Goal: Navigation & Orientation: Understand site structure

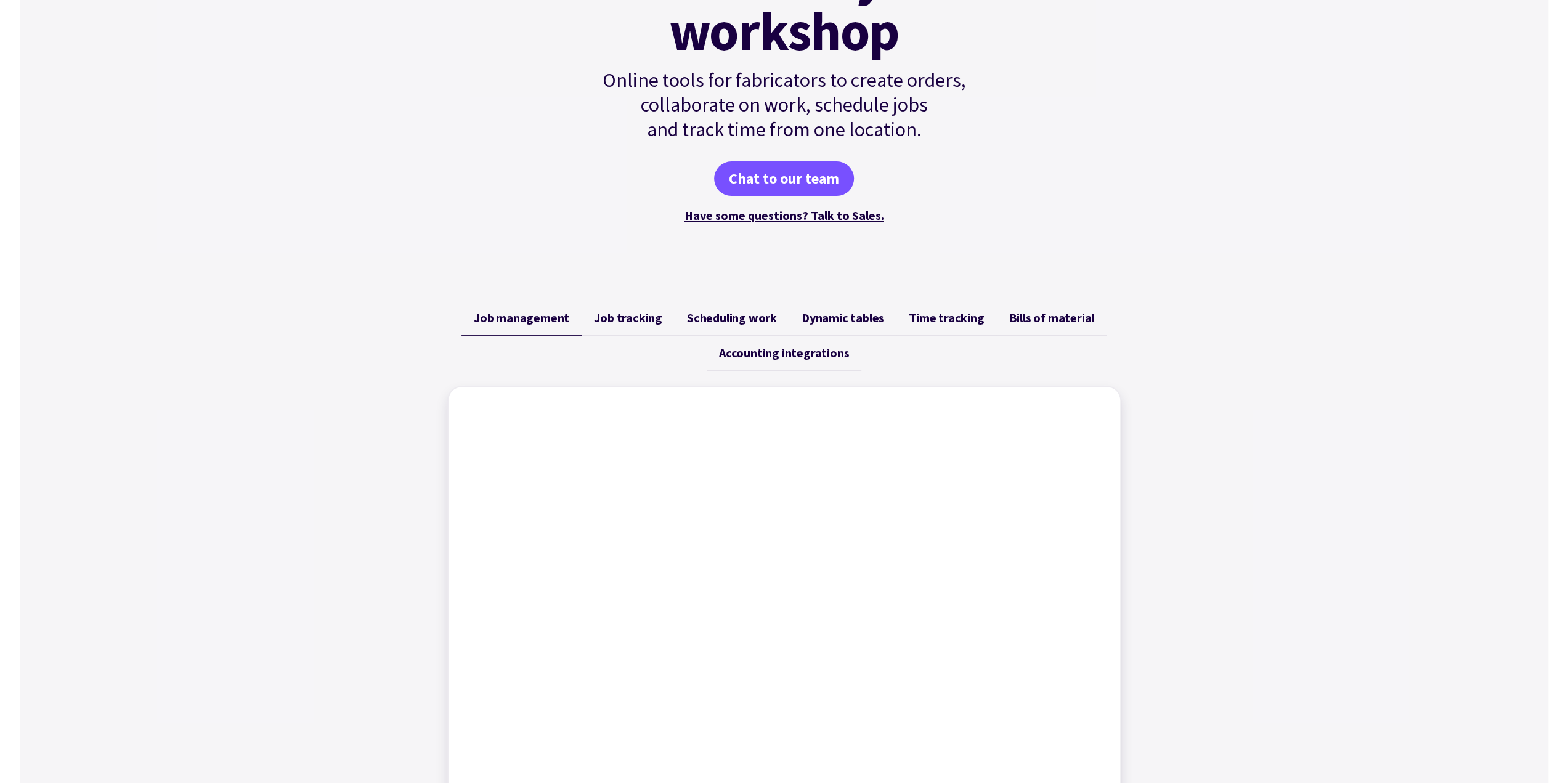
scroll to position [185, 0]
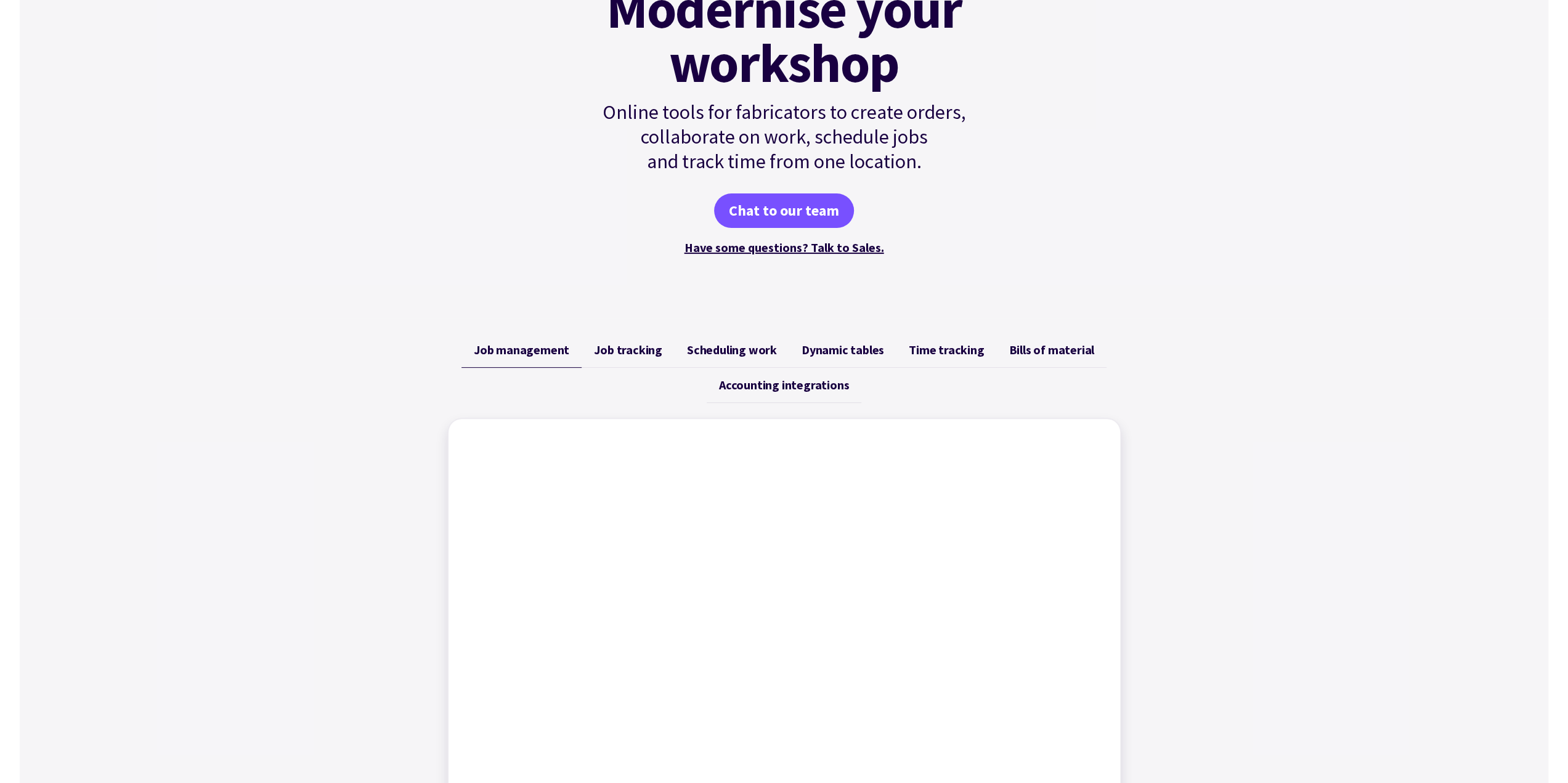
click at [634, 353] on span "Job tracking" at bounding box center [628, 351] width 68 height 15
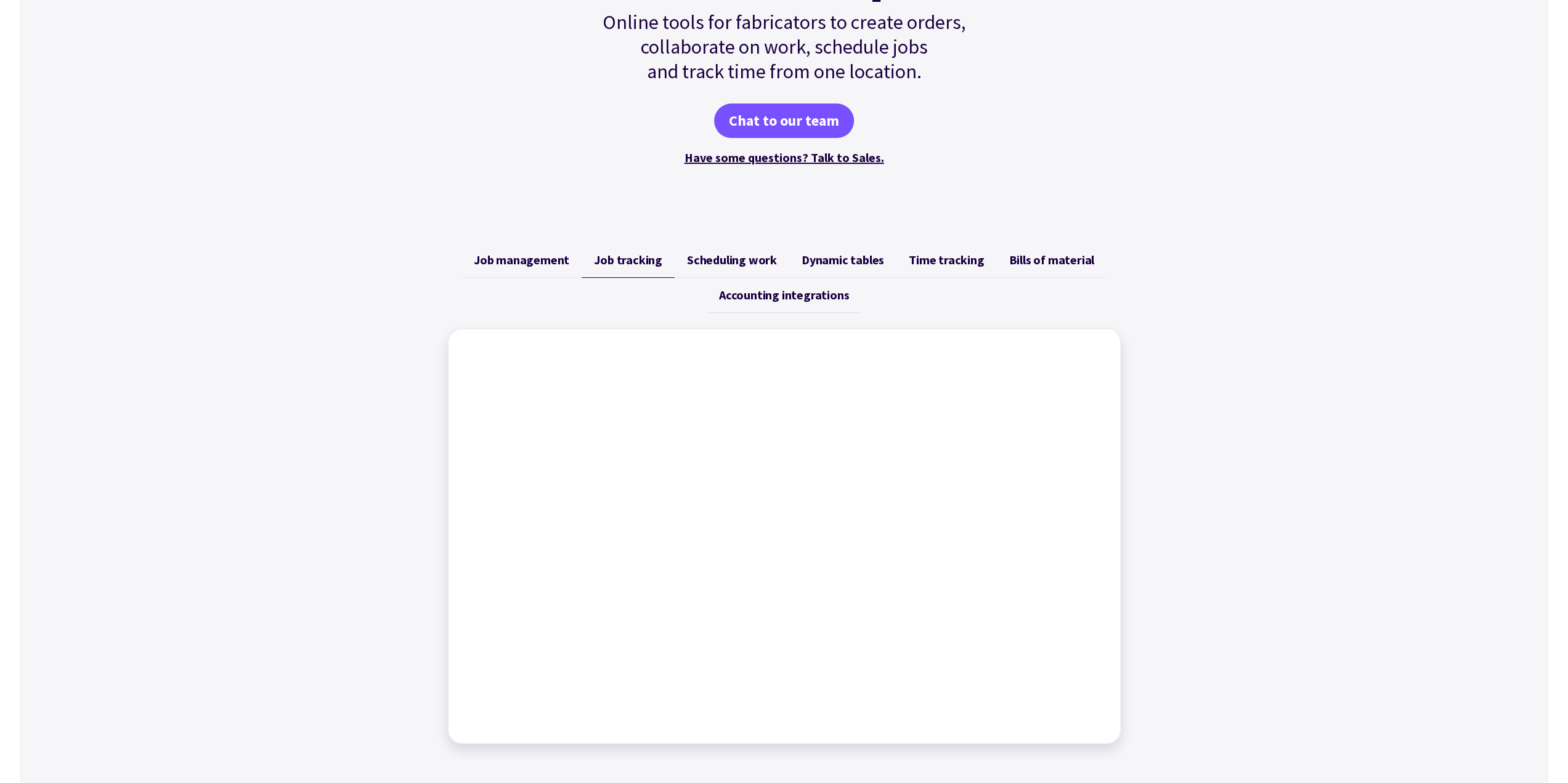
scroll to position [370, 0]
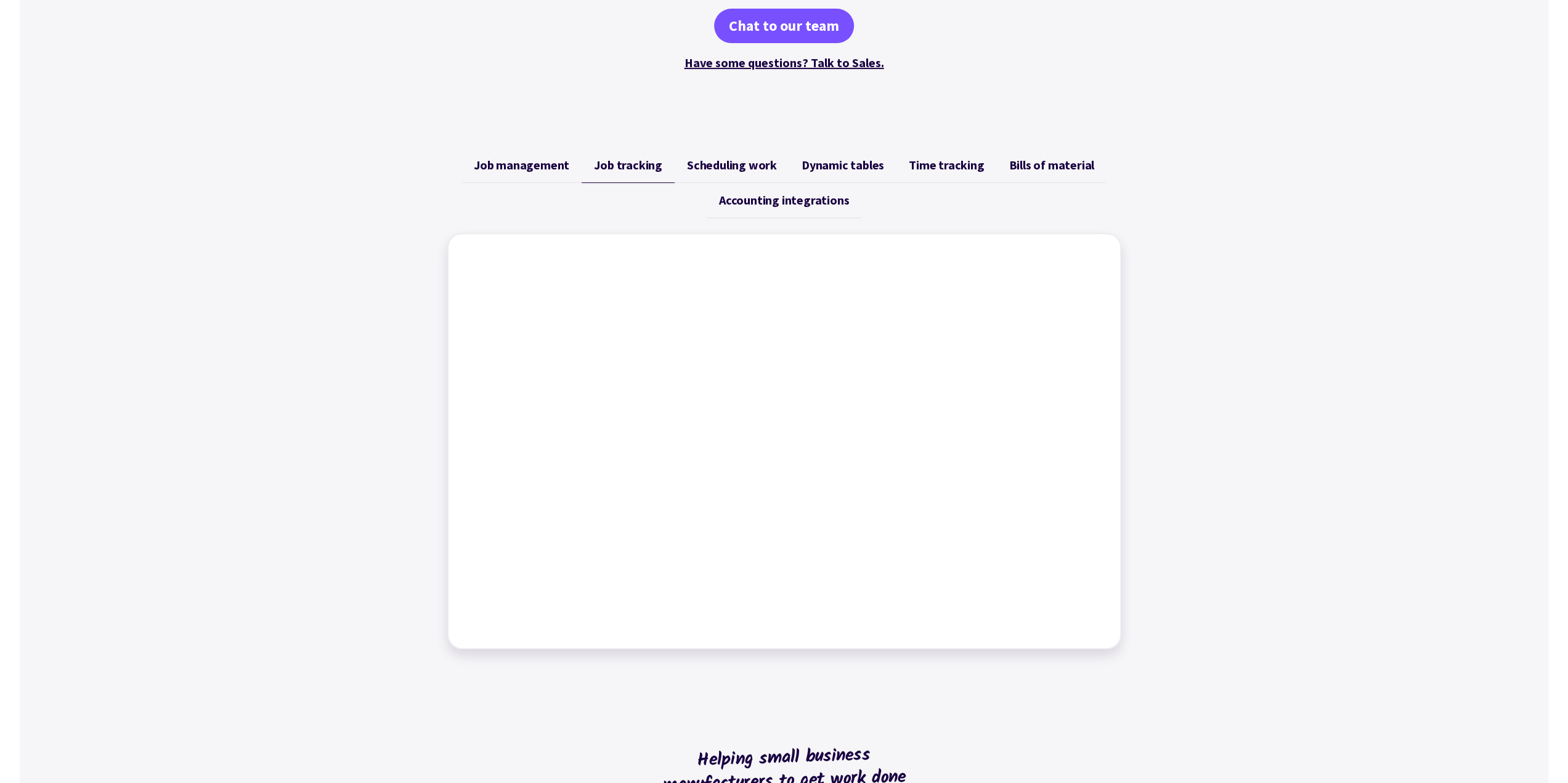
click at [753, 165] on span "Scheduling work" at bounding box center [732, 165] width 90 height 15
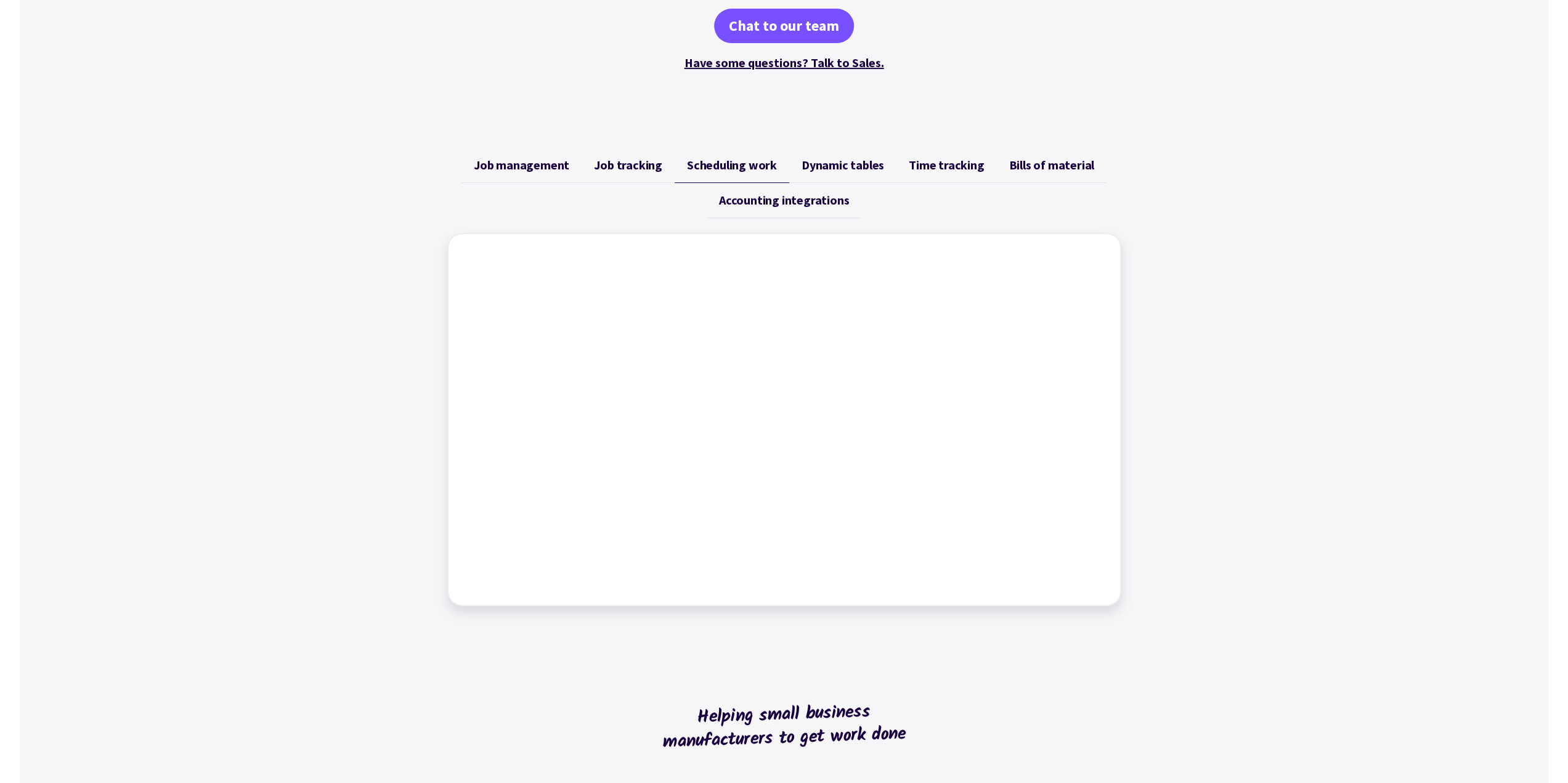
click at [821, 162] on span "Dynamic tables" at bounding box center [843, 165] width 83 height 15
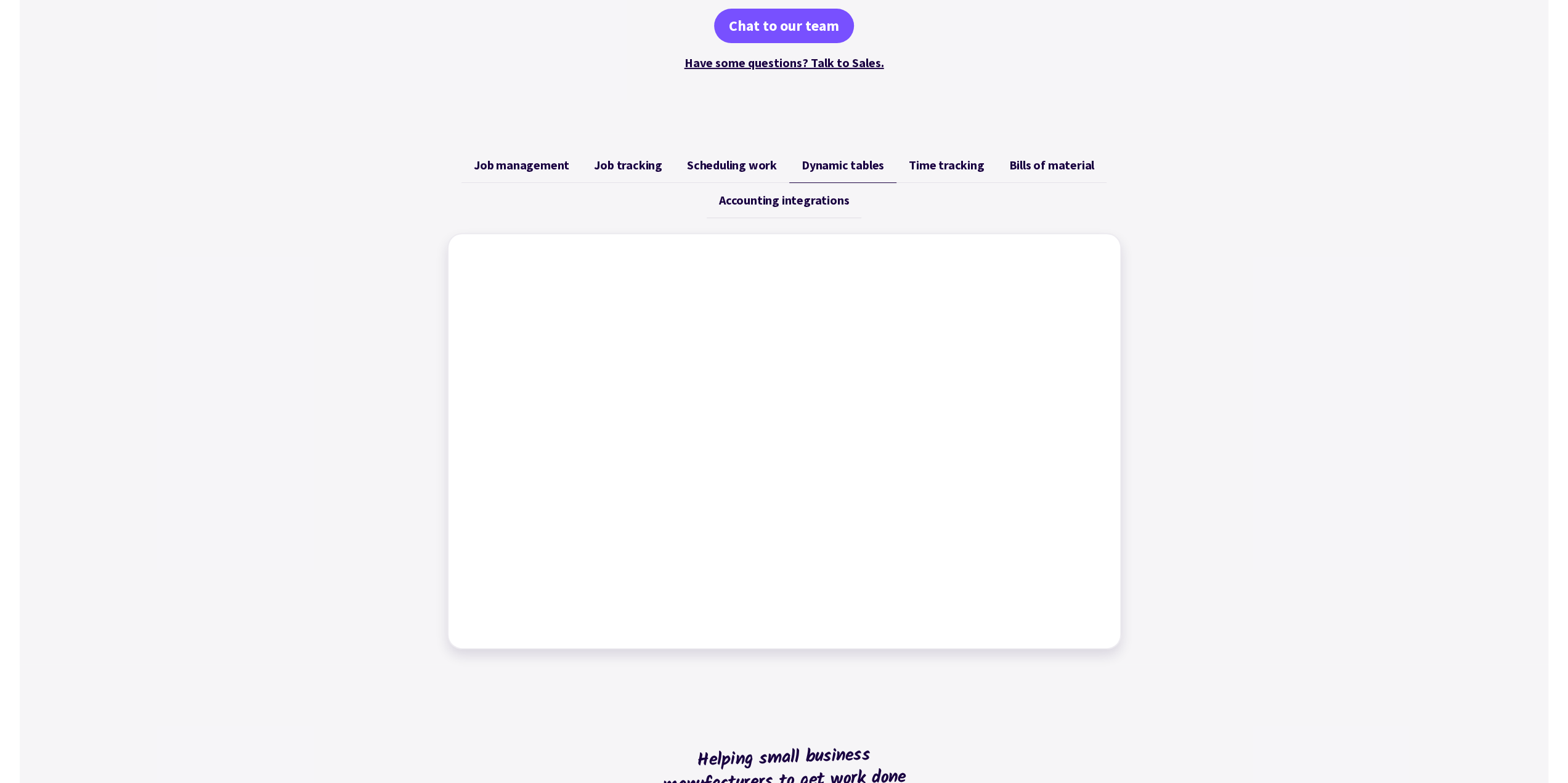
click at [937, 165] on span "Time tracking" at bounding box center [946, 165] width 75 height 15
click at [1036, 165] on span "Bills of material" at bounding box center [1051, 165] width 86 height 15
click at [827, 204] on span "Accounting integrations" at bounding box center [784, 201] width 130 height 15
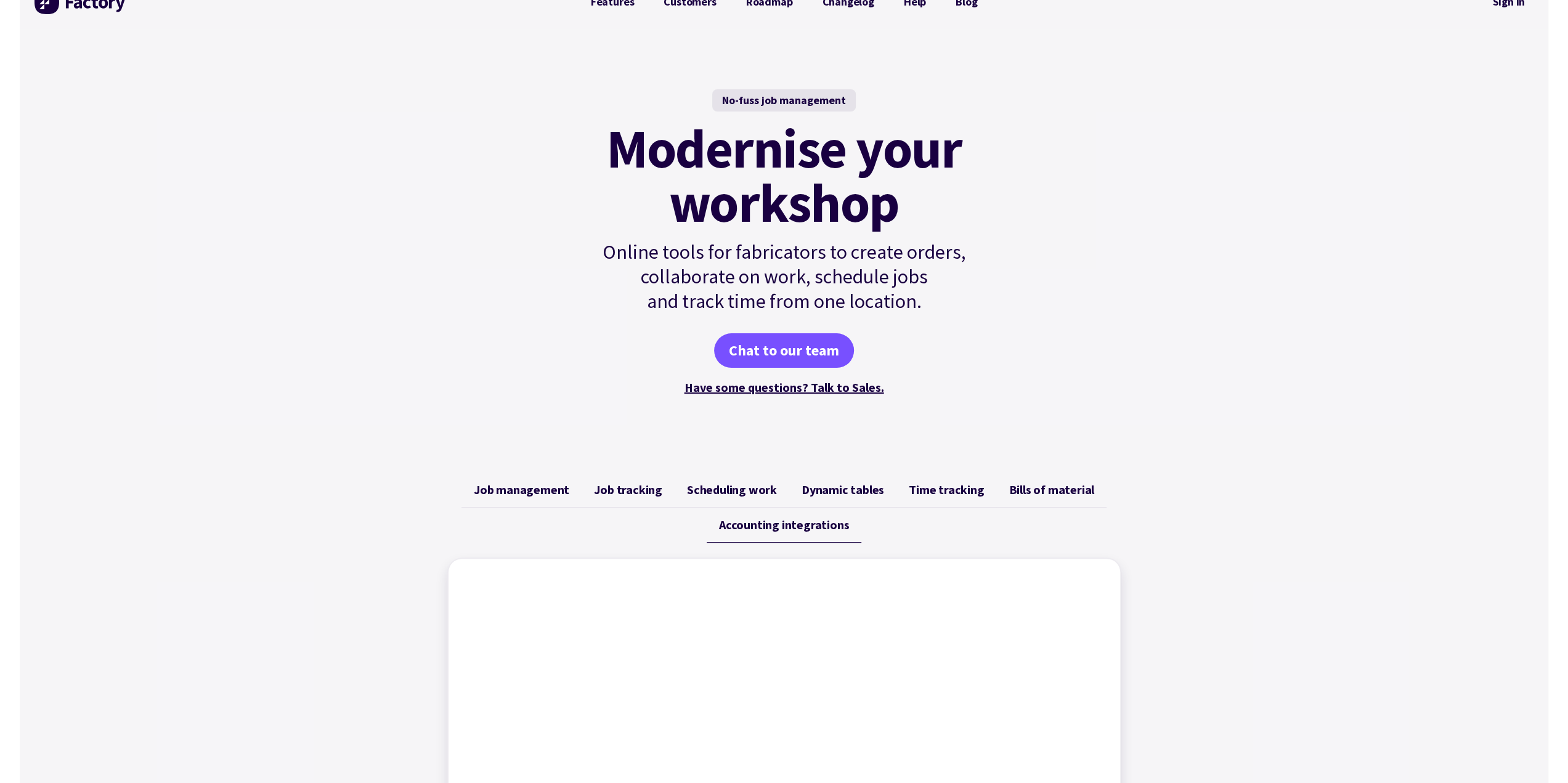
scroll to position [0, 0]
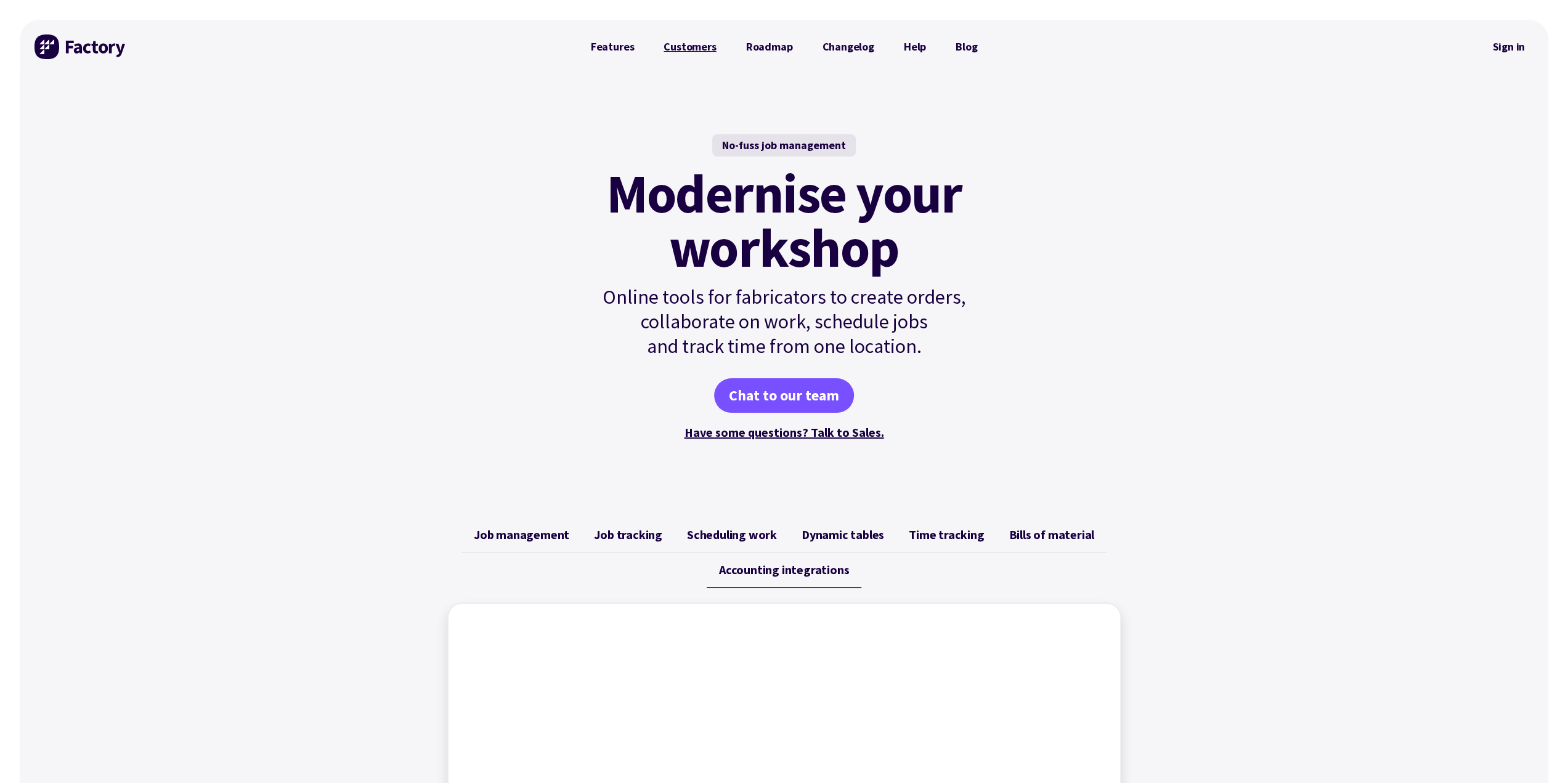
click at [690, 51] on link "Customers" at bounding box center [690, 47] width 82 height 25
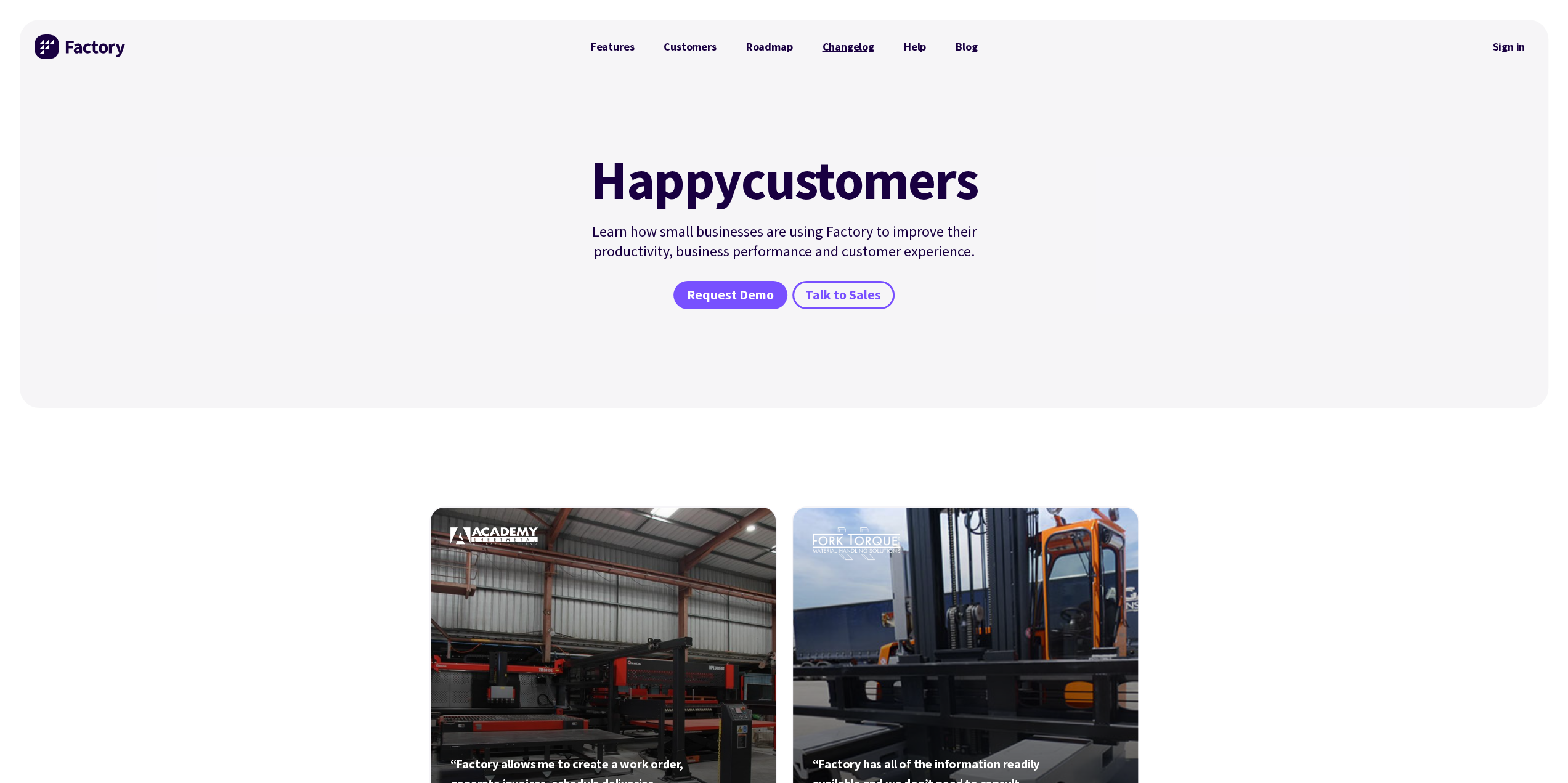
click at [852, 45] on link "Changelog" at bounding box center [848, 47] width 82 height 25
click at [972, 45] on link "Blog" at bounding box center [966, 47] width 51 height 25
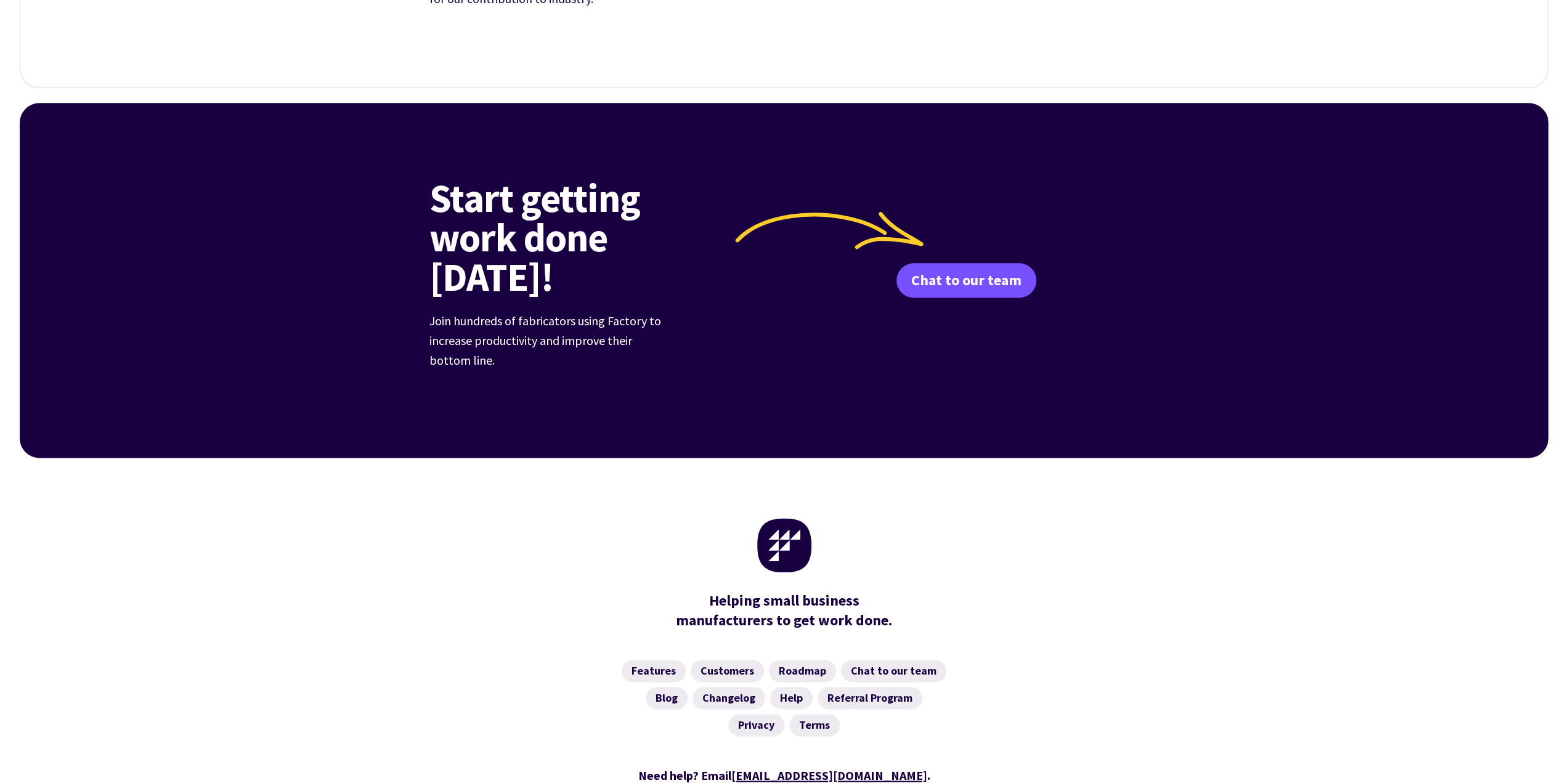
scroll to position [1556, 0]
